Goal: Transaction & Acquisition: Purchase product/service

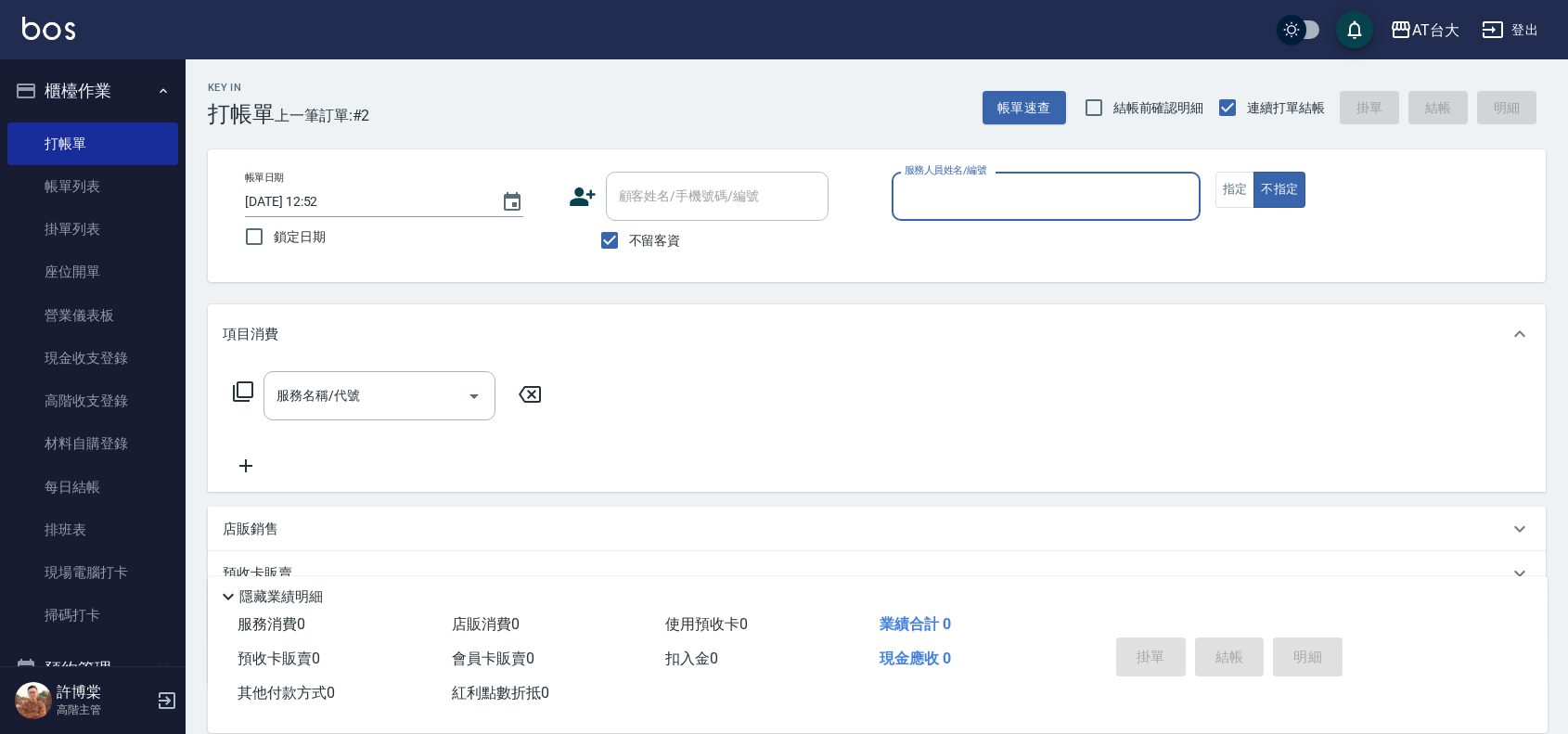
click at [952, 216] on div "服務人員姓名/編號" at bounding box center [1046, 196] width 309 height 49
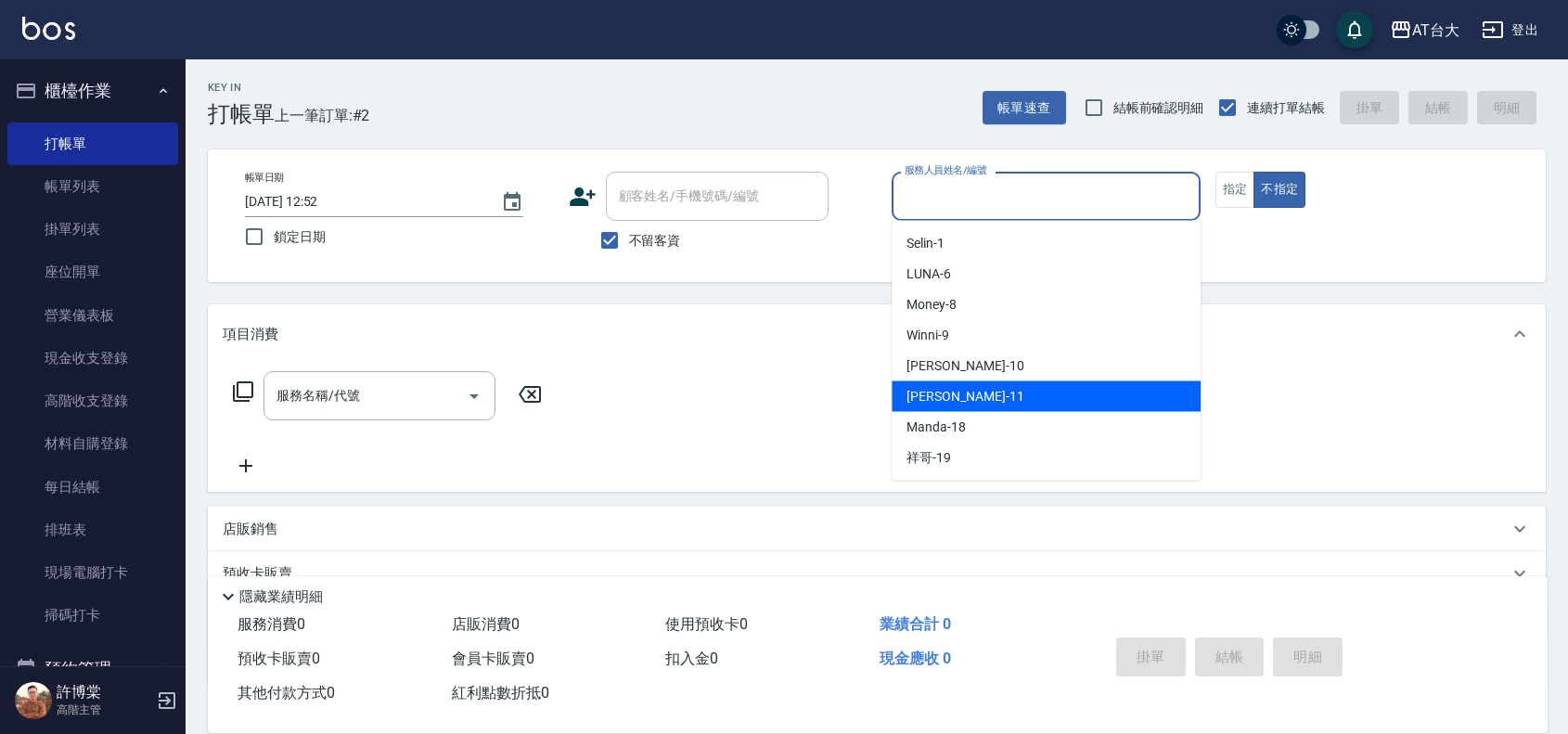
click at [970, 391] on div "[PERSON_NAME] -11" at bounding box center [1046, 398] width 309 height 31
type input "[PERSON_NAME]-11"
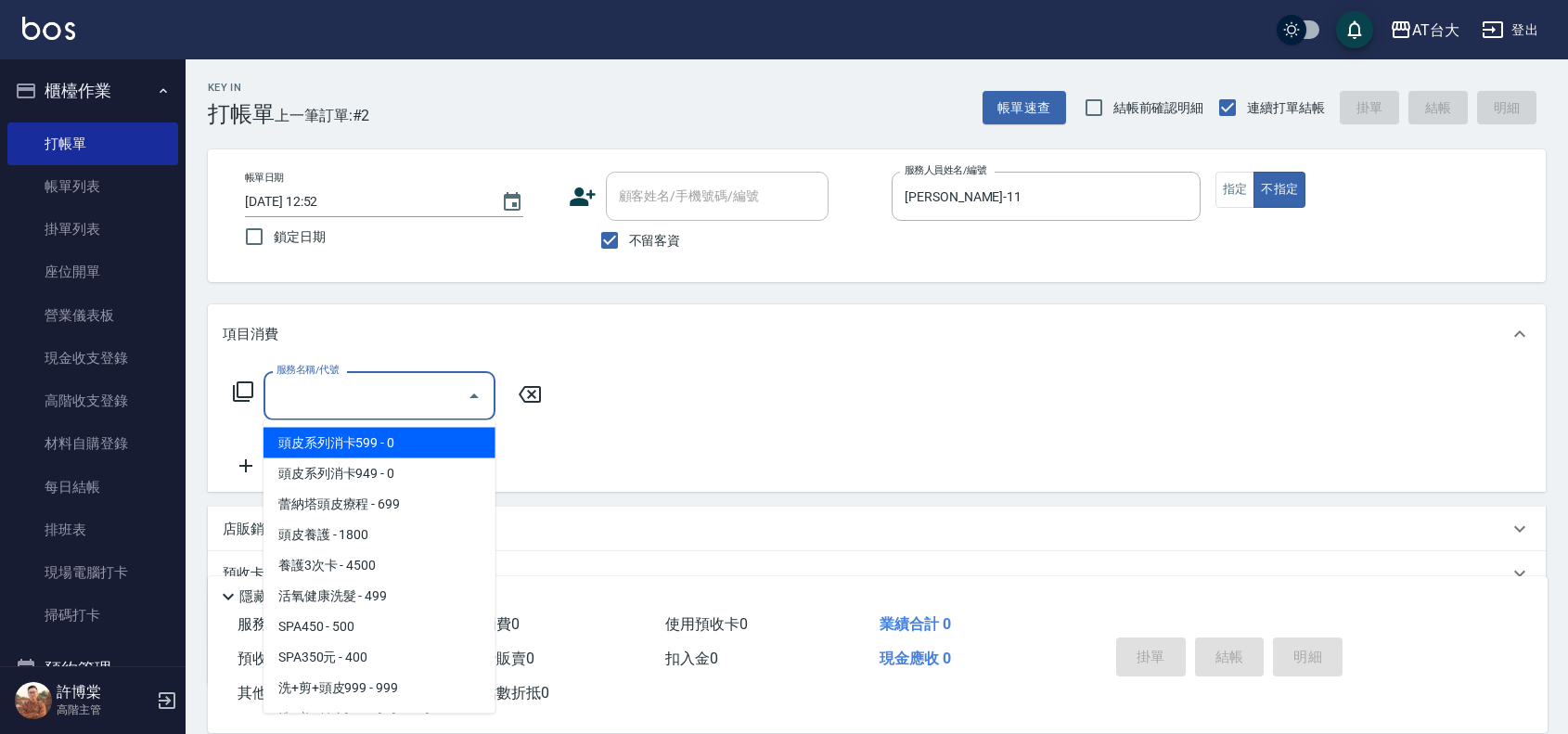
click at [346, 404] on input "服務名稱/代號" at bounding box center [365, 397] width 187 height 33
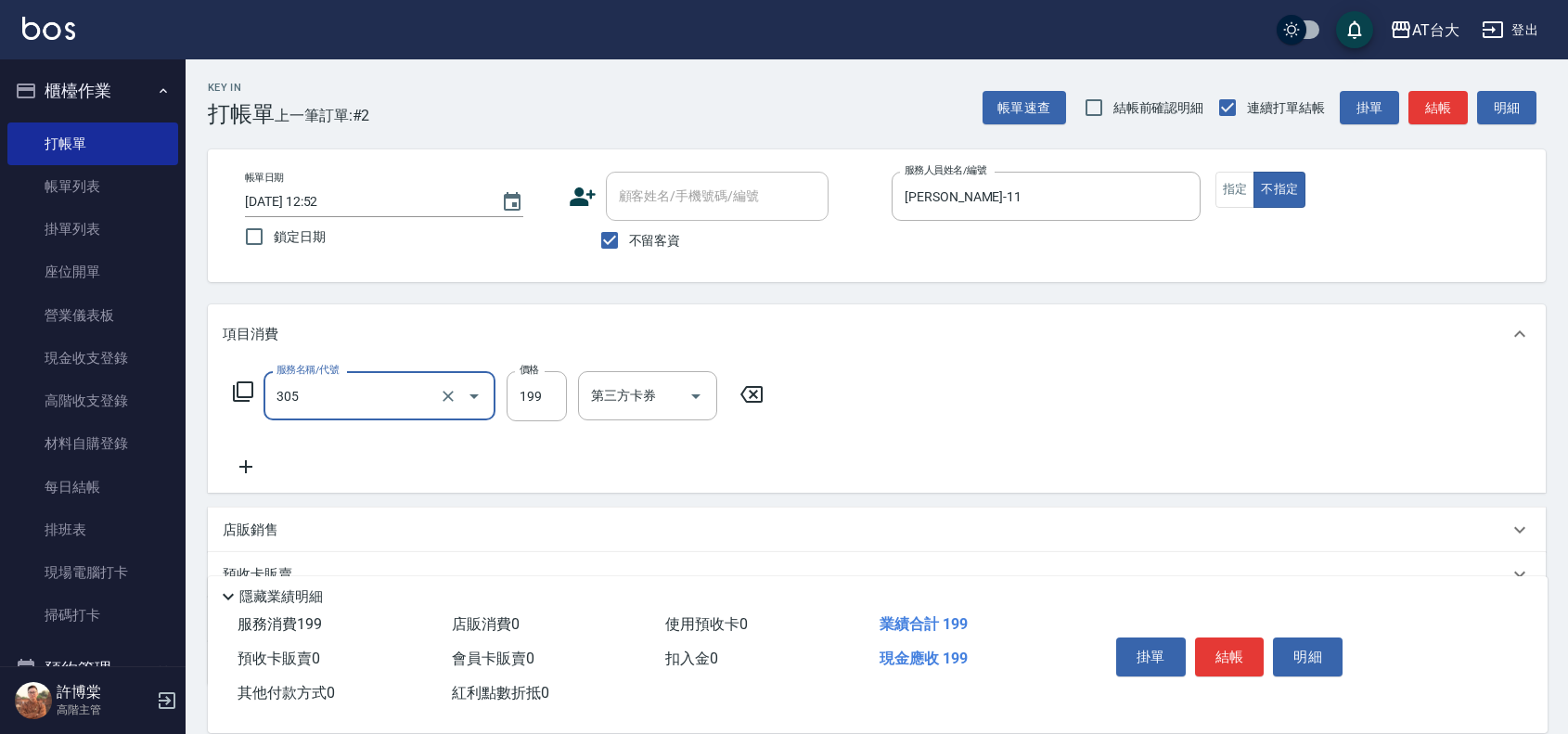
type input "剪髮(305)"
type input "250"
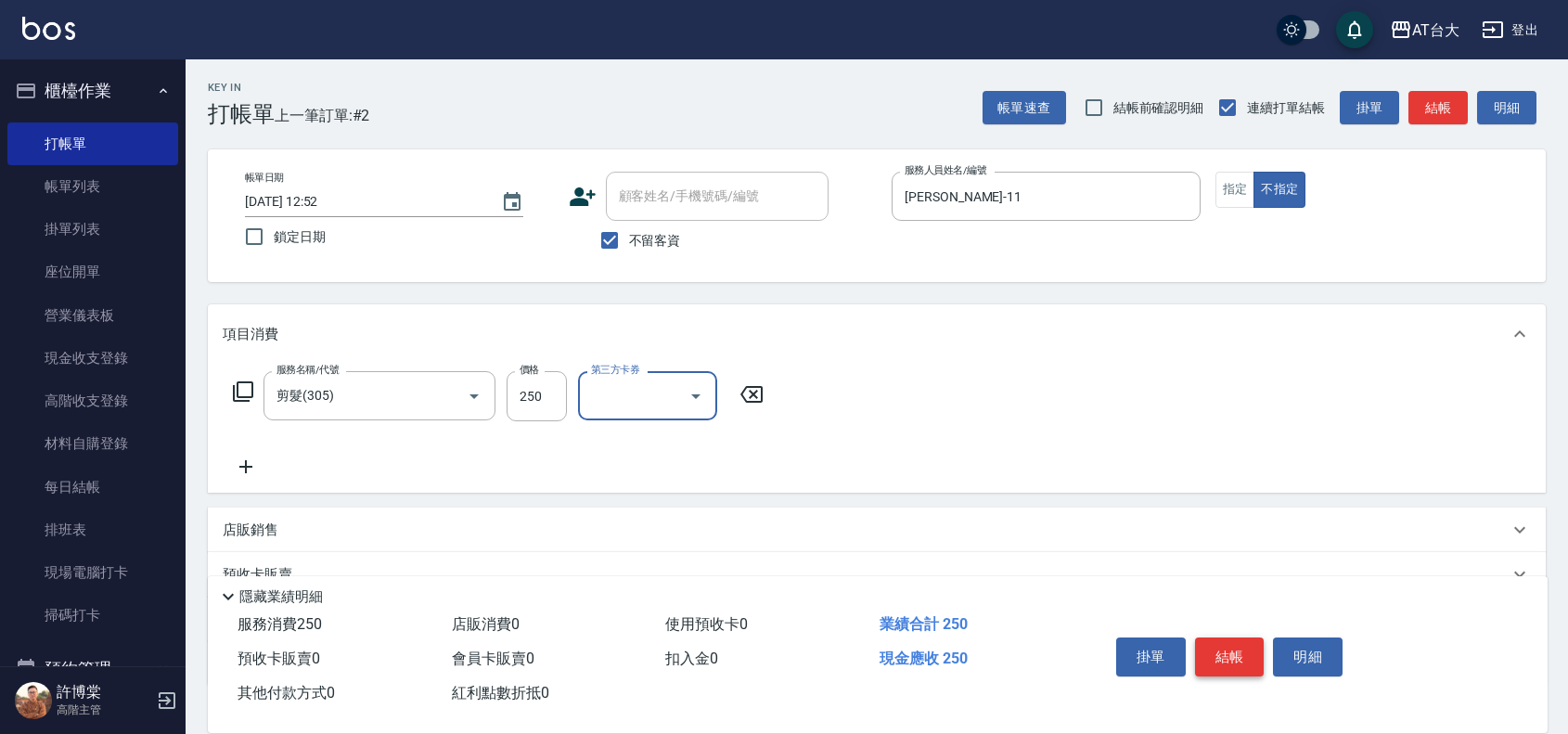
click at [1228, 646] on button "結帳" at bounding box center [1230, 657] width 70 height 39
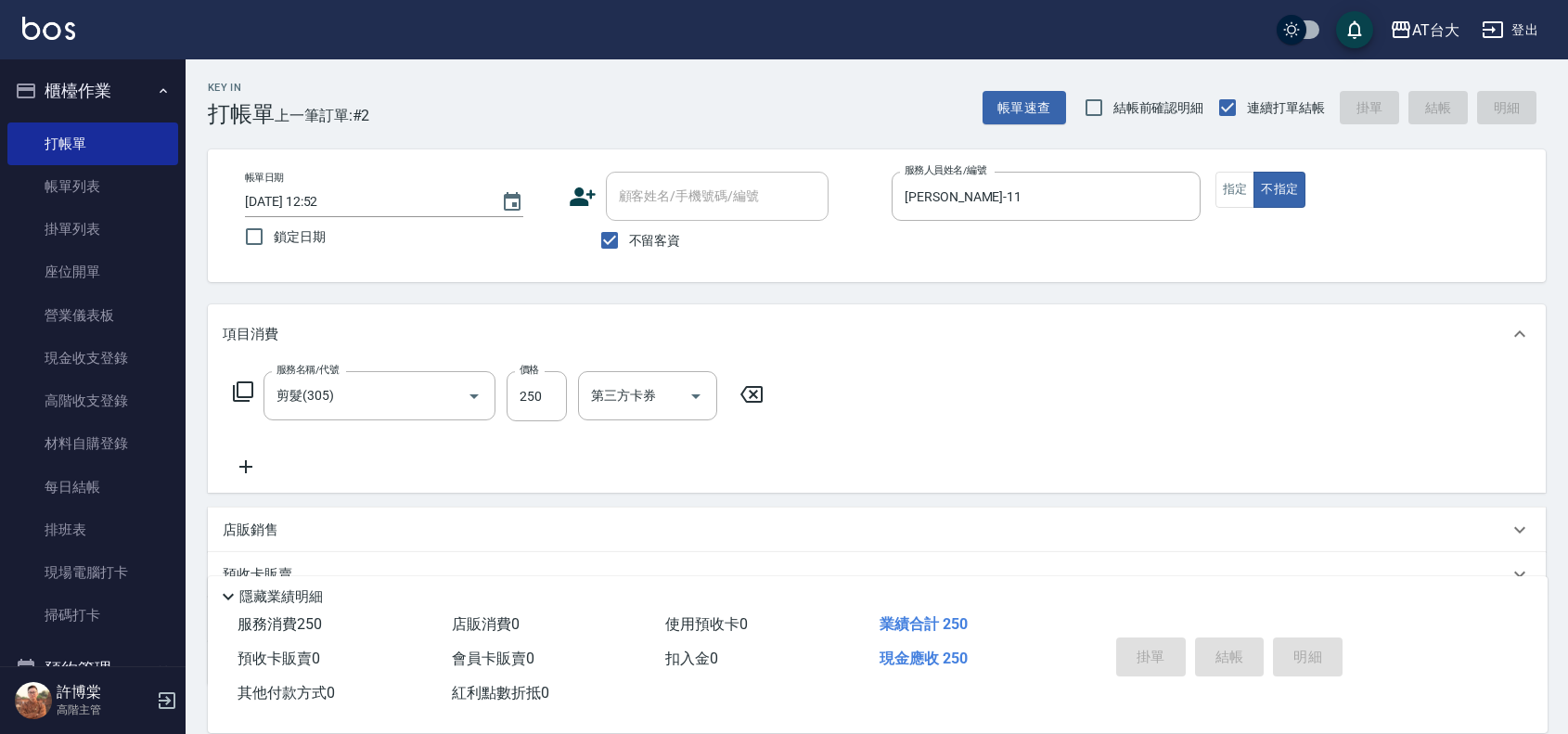
type input "[DATE] 14:13"
